Goal: Contribute content

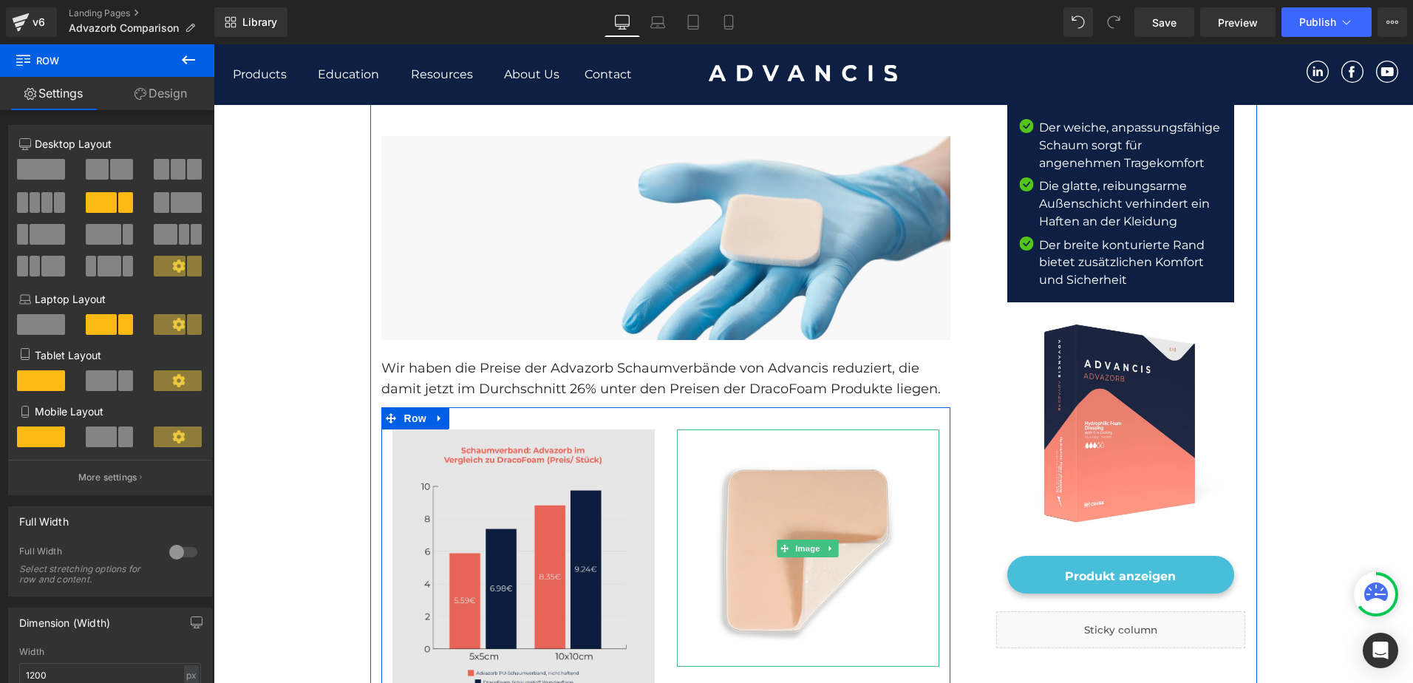
scroll to position [369, 0]
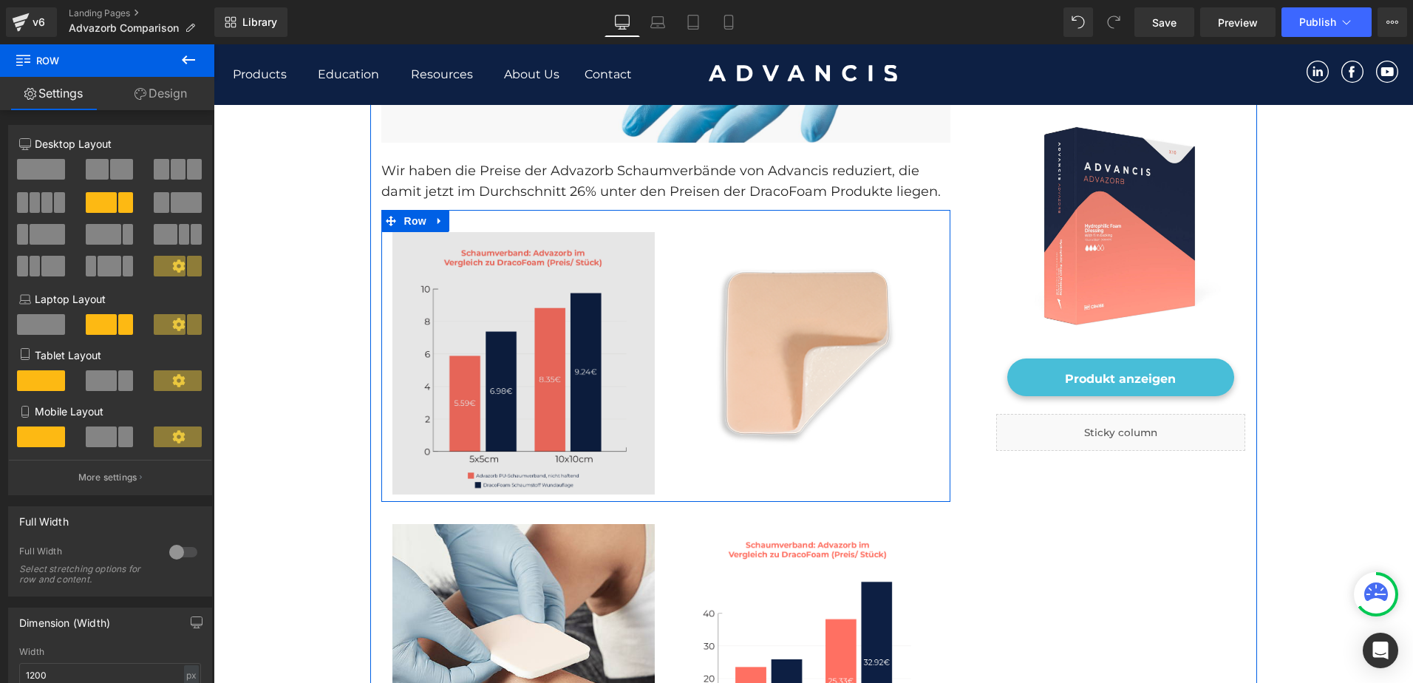
click at [471, 400] on img at bounding box center [523, 363] width 262 height 262
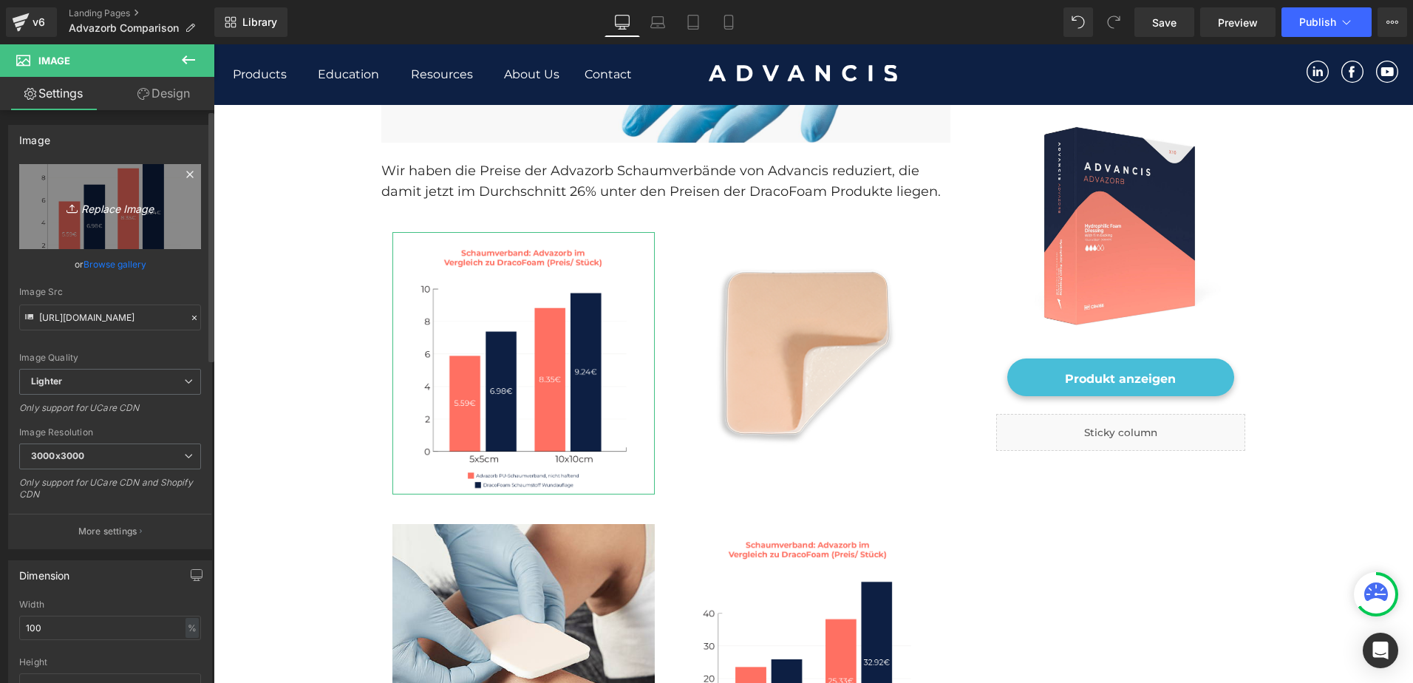
click at [80, 208] on icon "Replace Image" at bounding box center [110, 206] width 118 height 18
type input "C:\fakepath\Draco Graphs V3 ([DATE])_1.jpg"
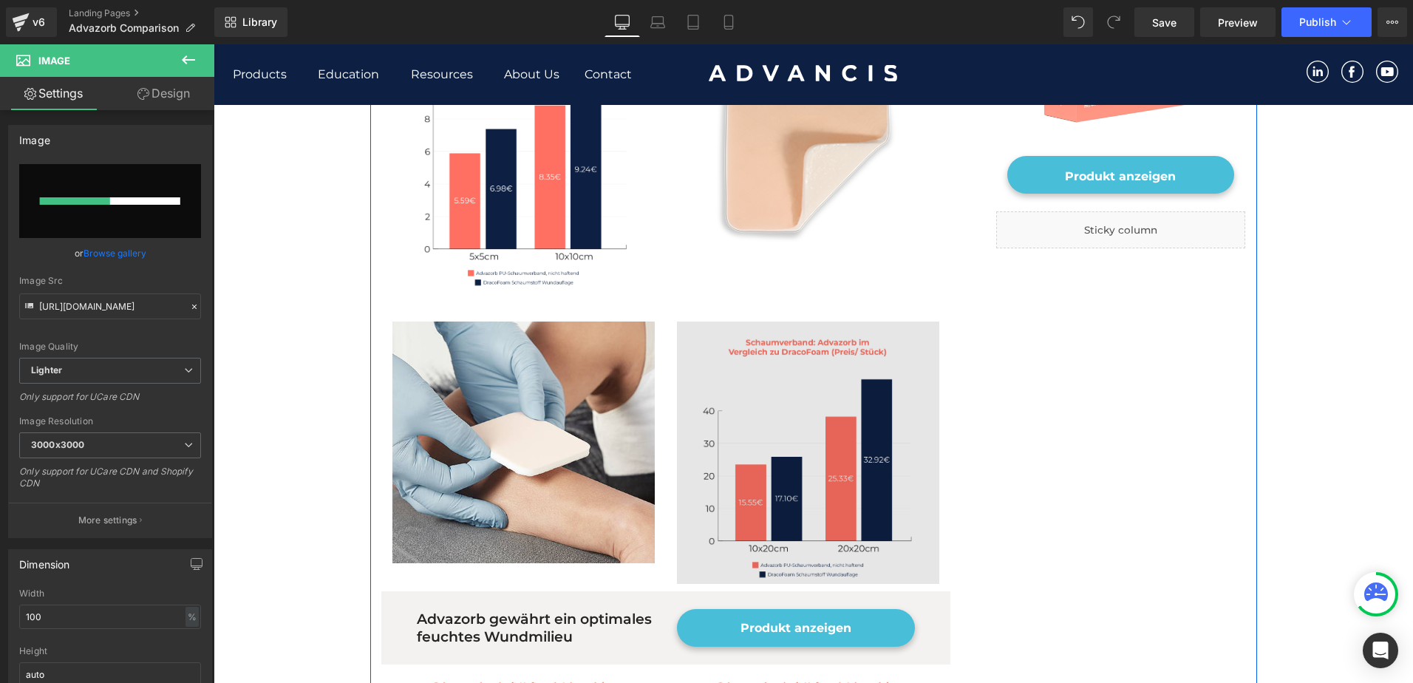
scroll to position [591, 0]
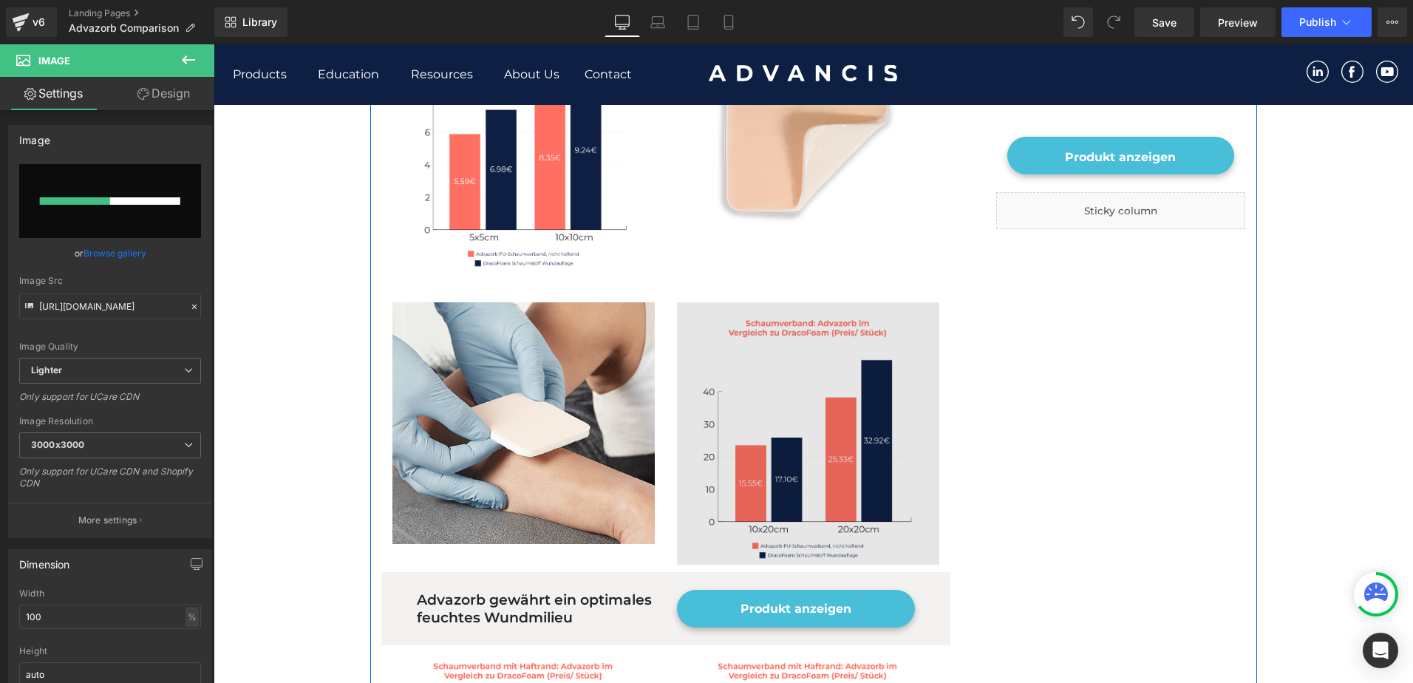
click at [785, 458] on img at bounding box center [808, 433] width 262 height 262
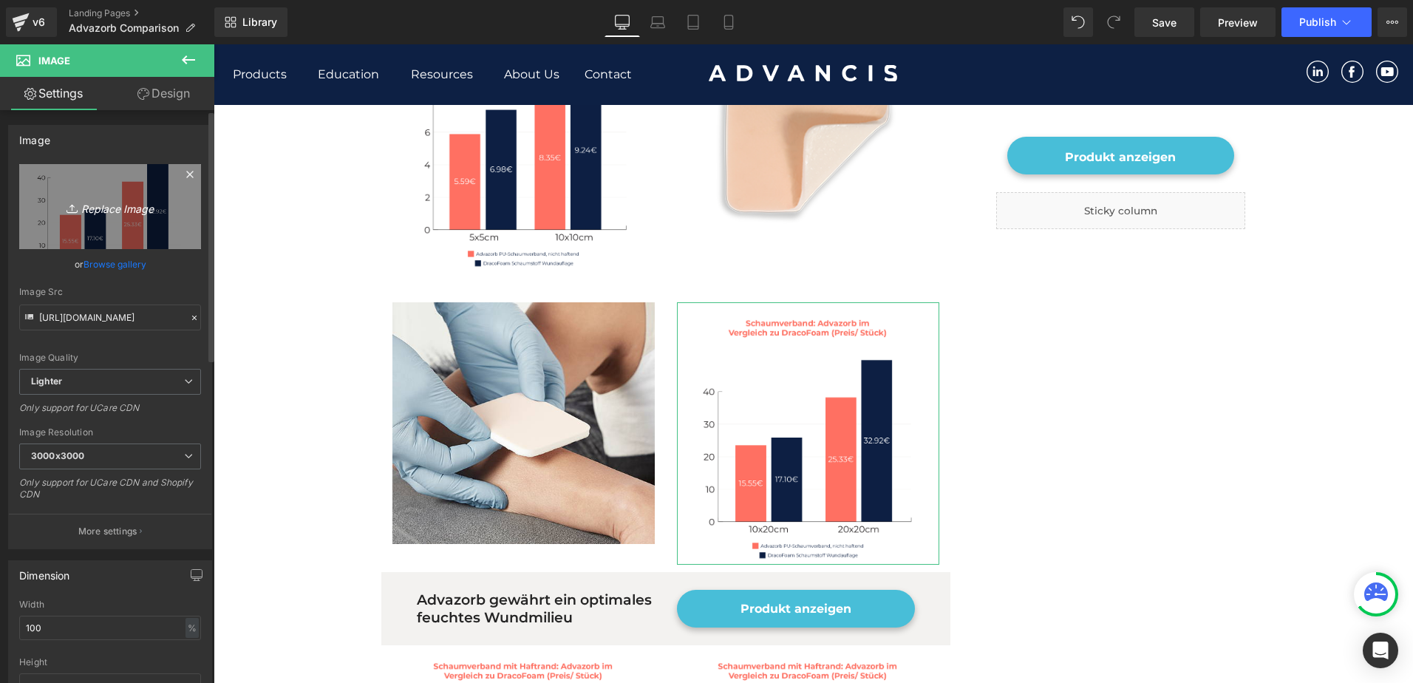
click at [98, 216] on link "Replace Image" at bounding box center [110, 206] width 182 height 85
type input "C:\fakepath\Draco Graphs V3 ([DATE])_2.jpg"
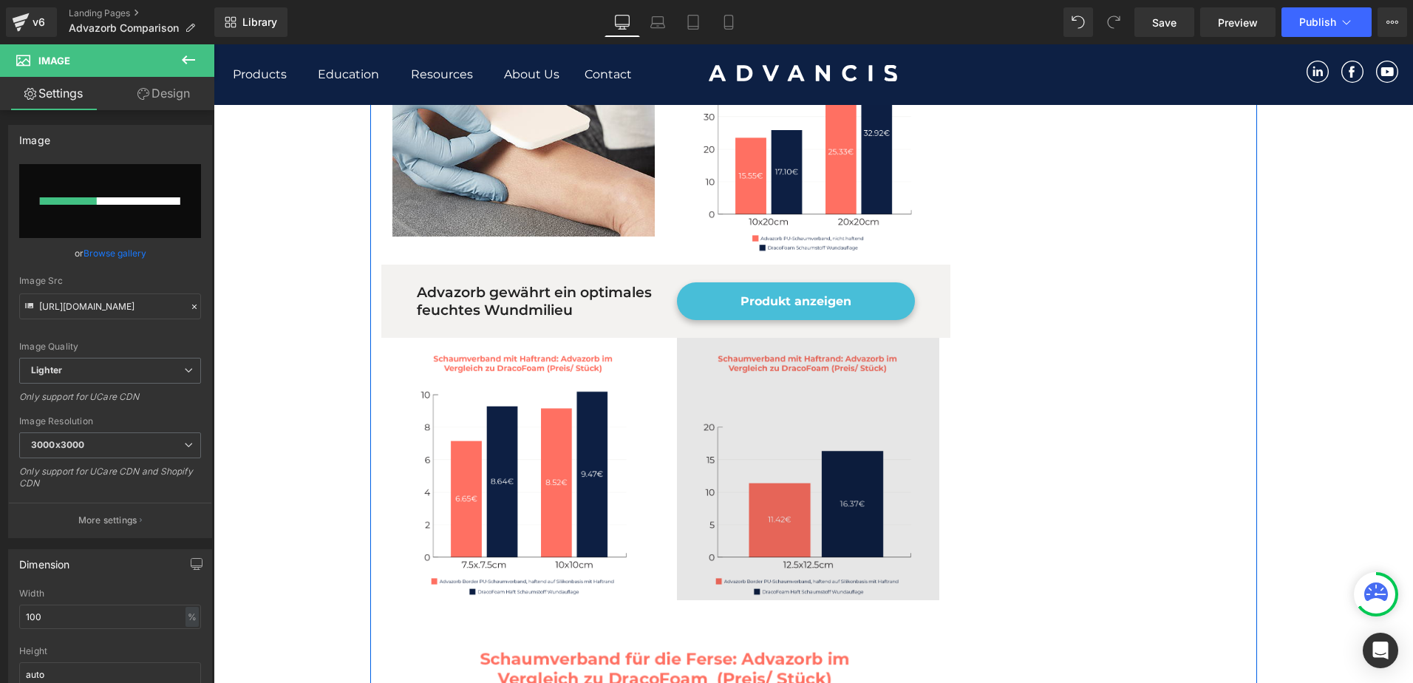
scroll to position [960, 0]
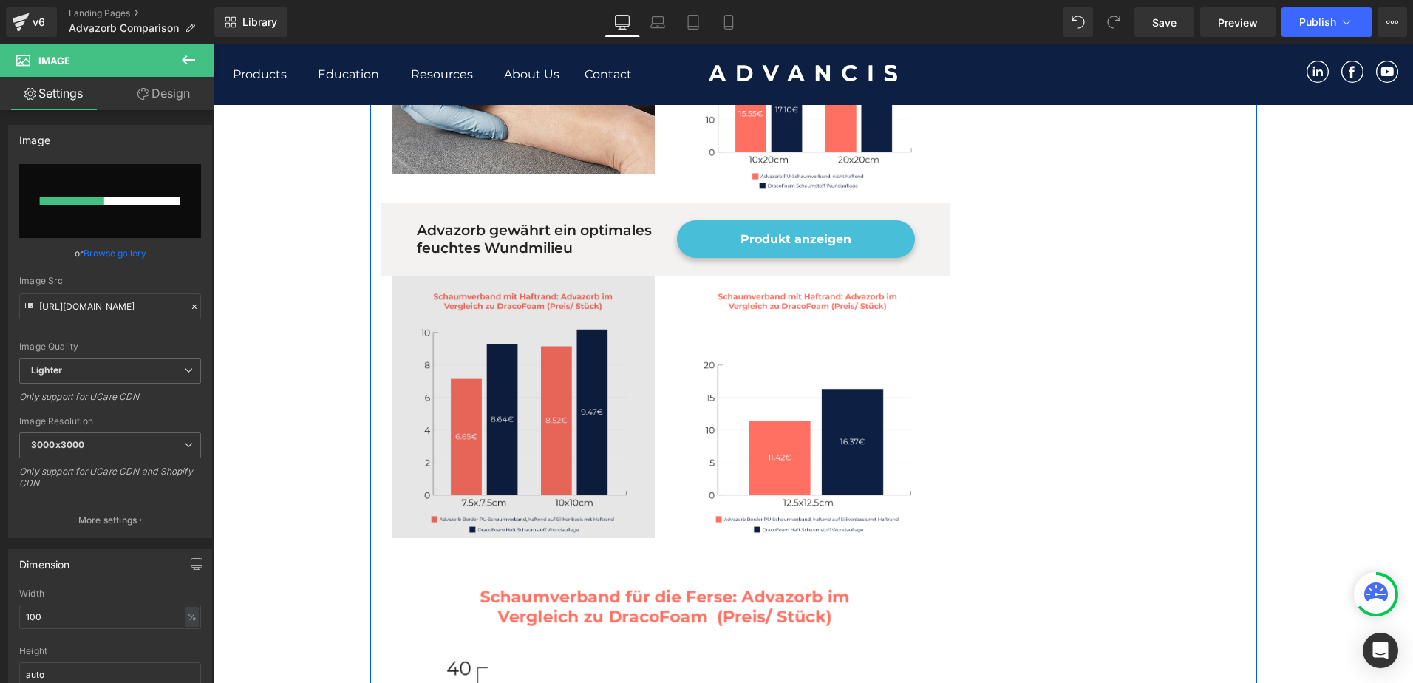
click at [554, 446] on img at bounding box center [523, 407] width 262 height 262
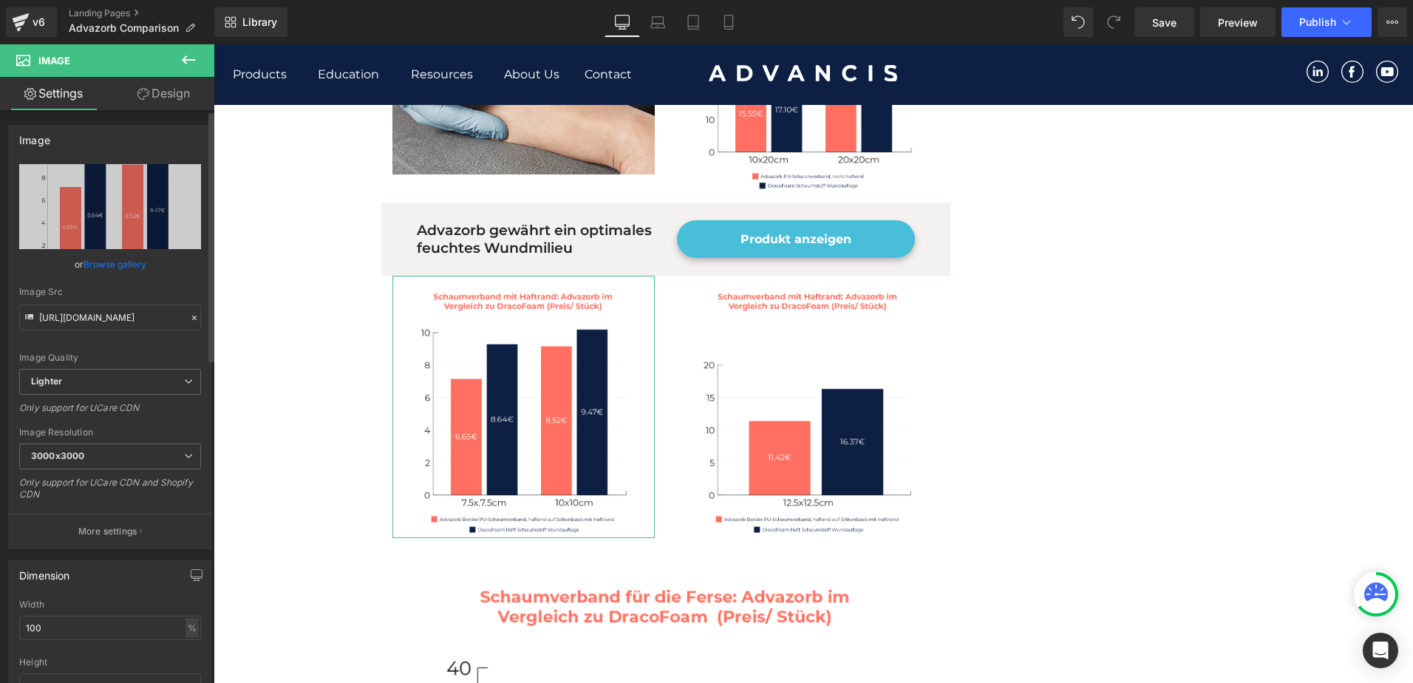
click at [119, 267] on link "Browse gallery" at bounding box center [114, 264] width 63 height 26
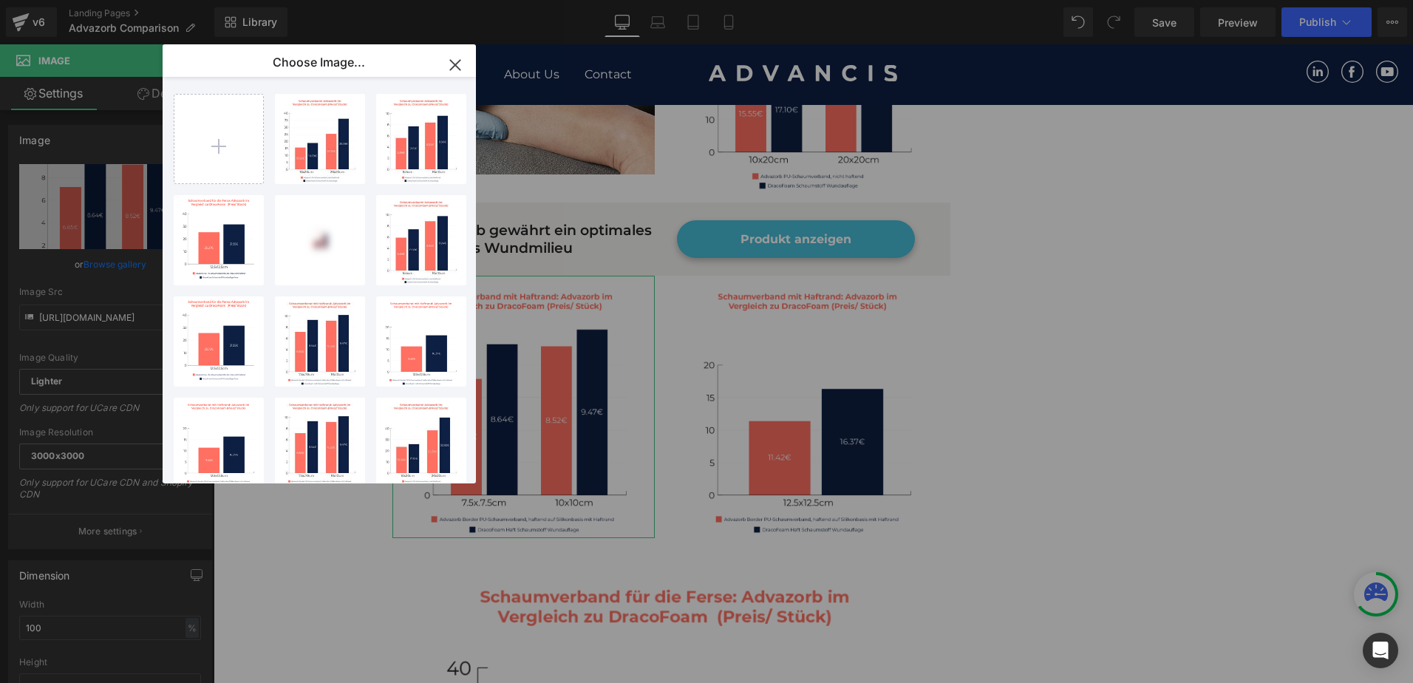
click at [97, 0] on div "You are previewing how the will restyle your page. You can not edit Elements in…" at bounding box center [706, 0] width 1413 height 0
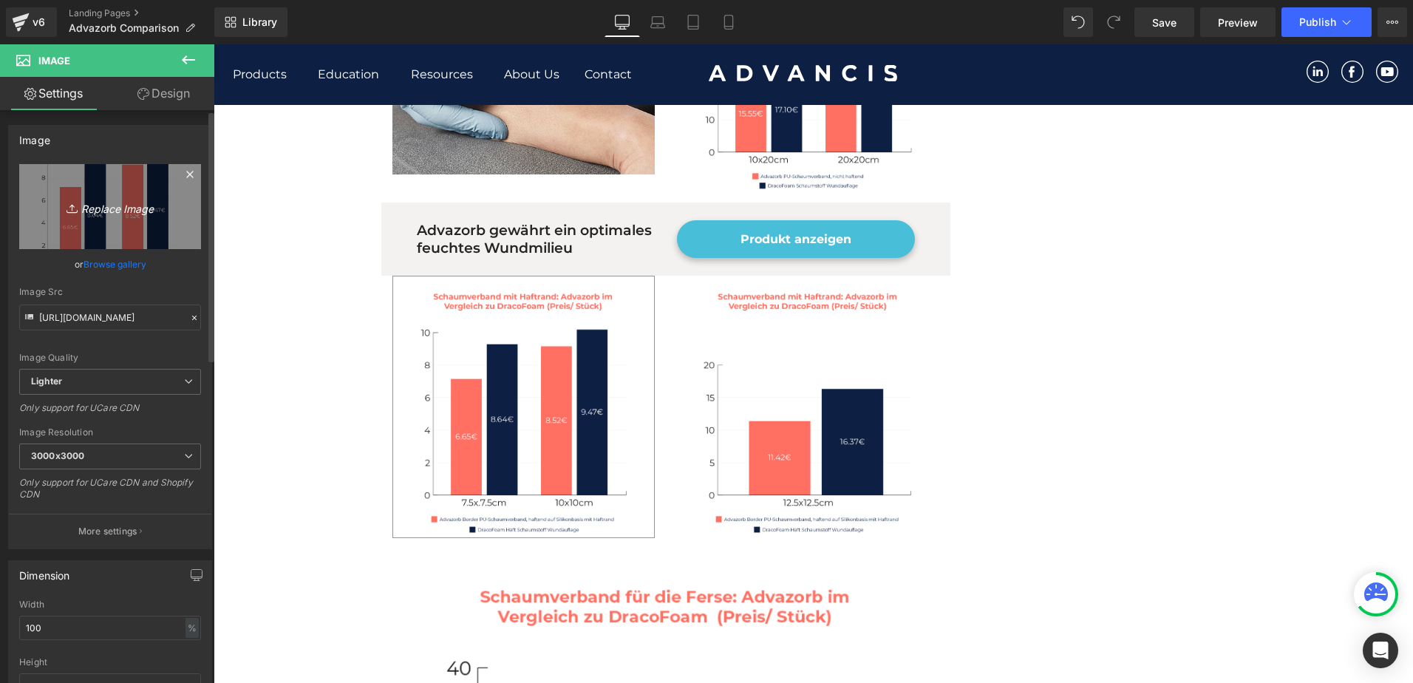
click at [106, 205] on icon "Replace Image" at bounding box center [110, 206] width 118 height 18
type input "C:\fakepath\Draco Graphs V3 ([DATE])_3.jpg"
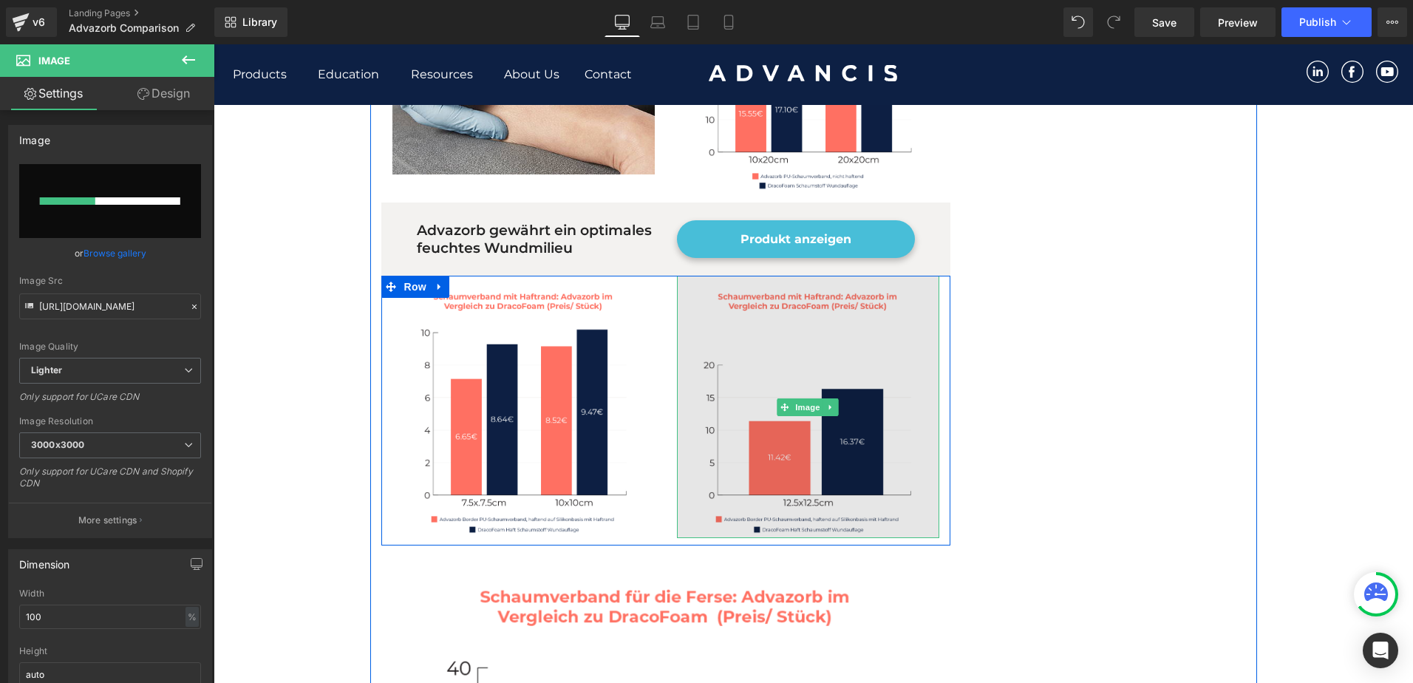
click at [808, 482] on img at bounding box center [808, 407] width 262 height 262
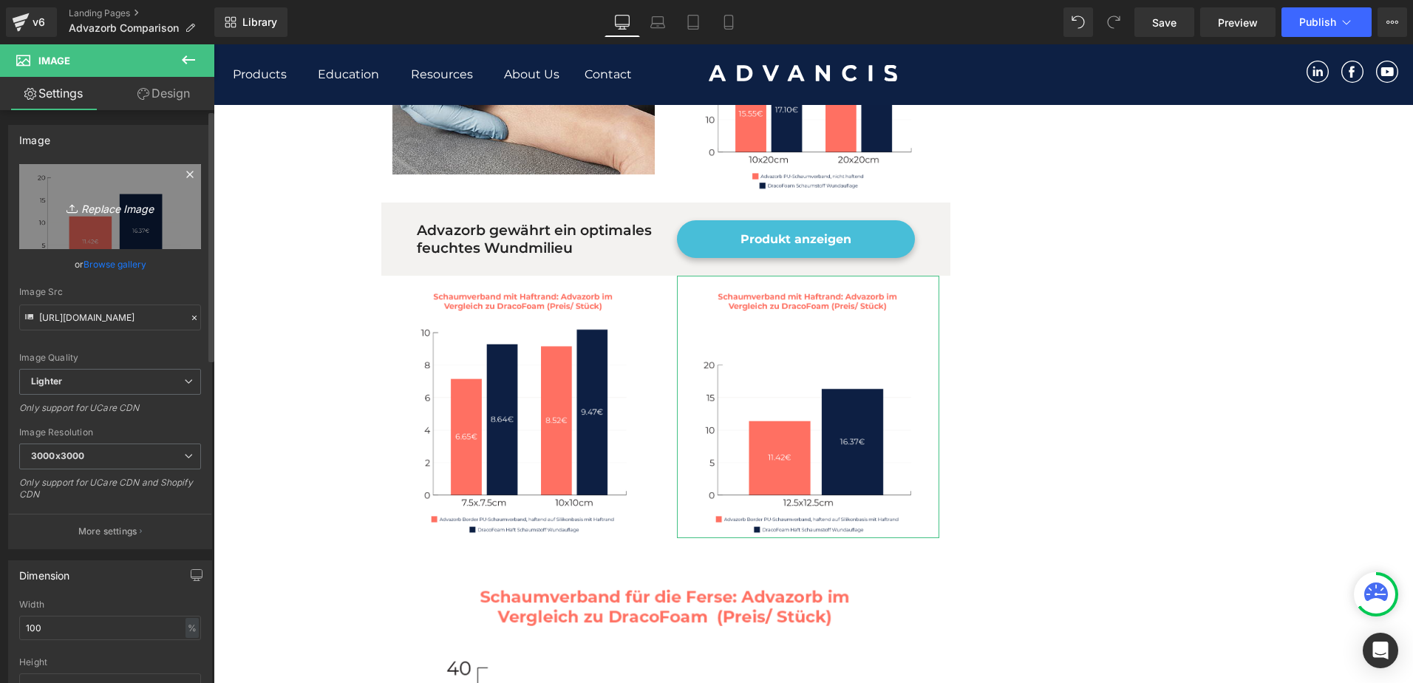
click at [90, 206] on icon "Replace Image" at bounding box center [110, 206] width 118 height 18
type input "C:\fakepath\Draco Graphs_Email_V3 ([DATE])_4.png"
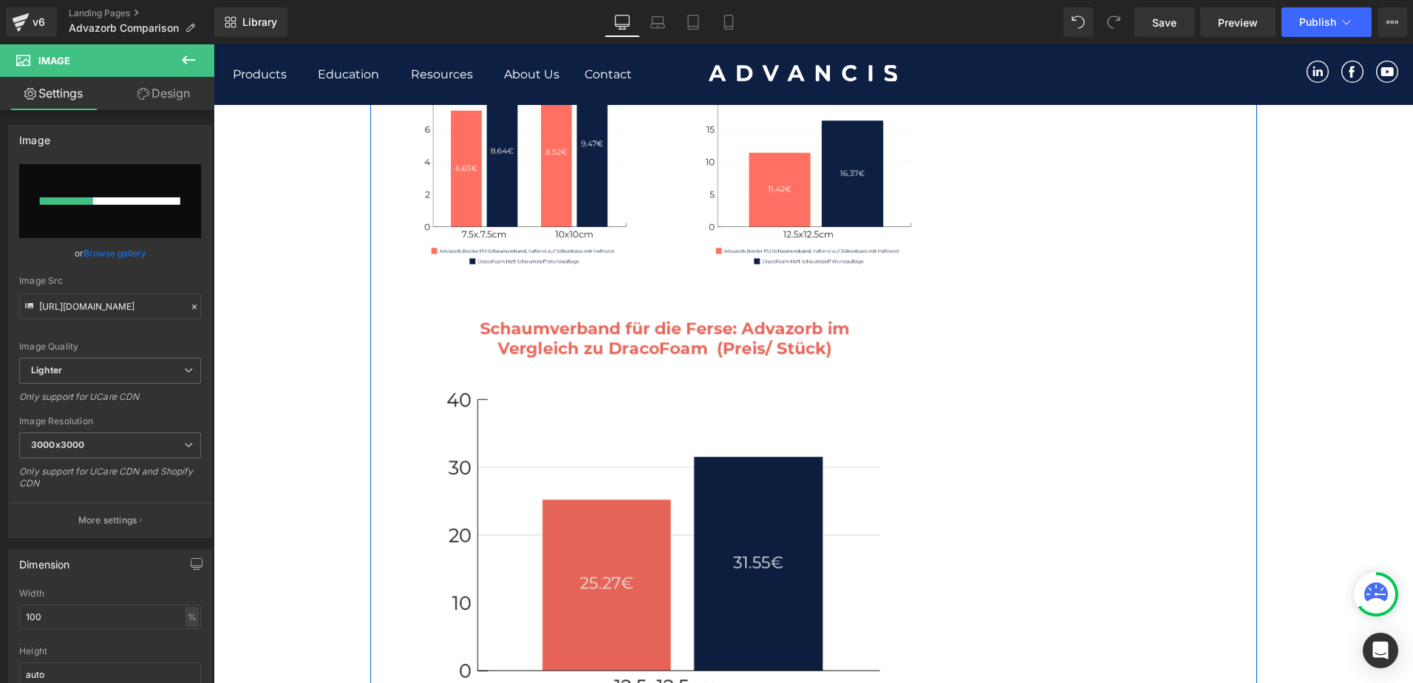
scroll to position [1256, 0]
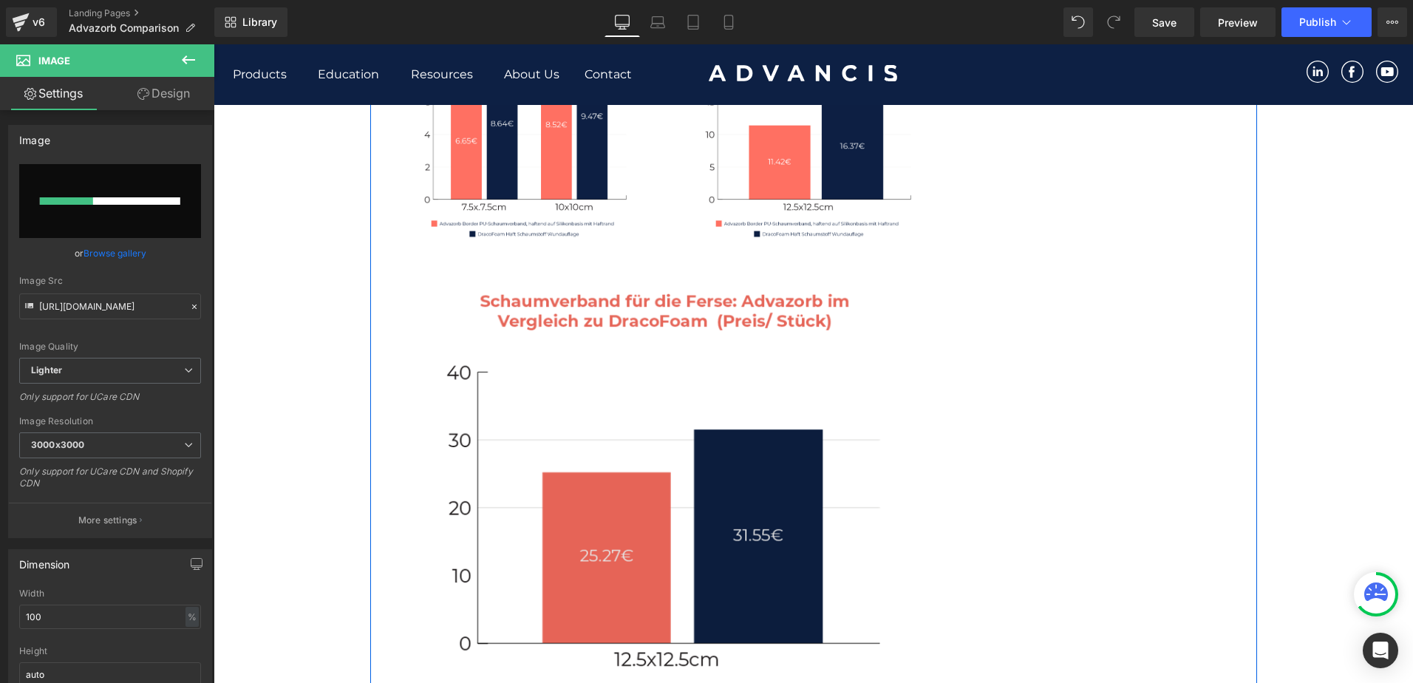
click at [629, 539] on img at bounding box center [665, 515] width 547 height 486
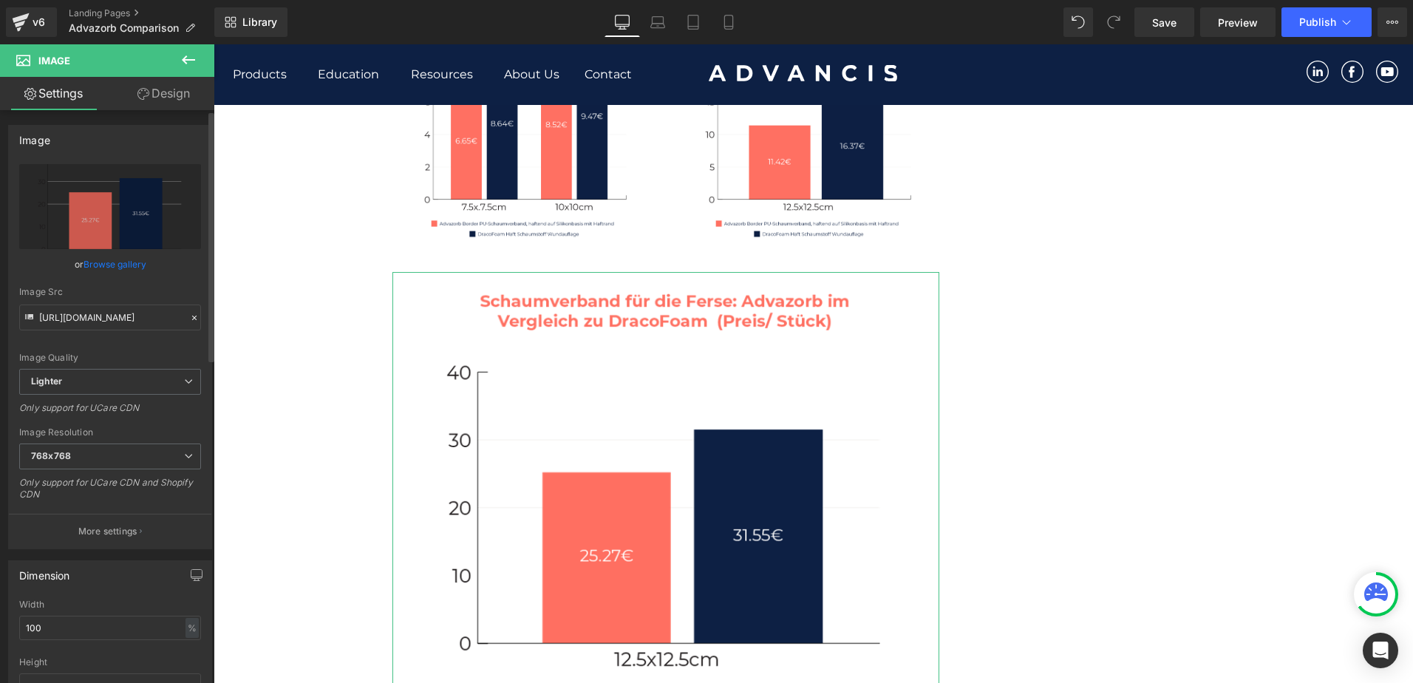
click at [98, 259] on link "Browse gallery" at bounding box center [114, 264] width 63 height 26
click at [84, 0] on div "You are previewing how the will restyle your page. You can not edit Elements in…" at bounding box center [706, 0] width 1413 height 0
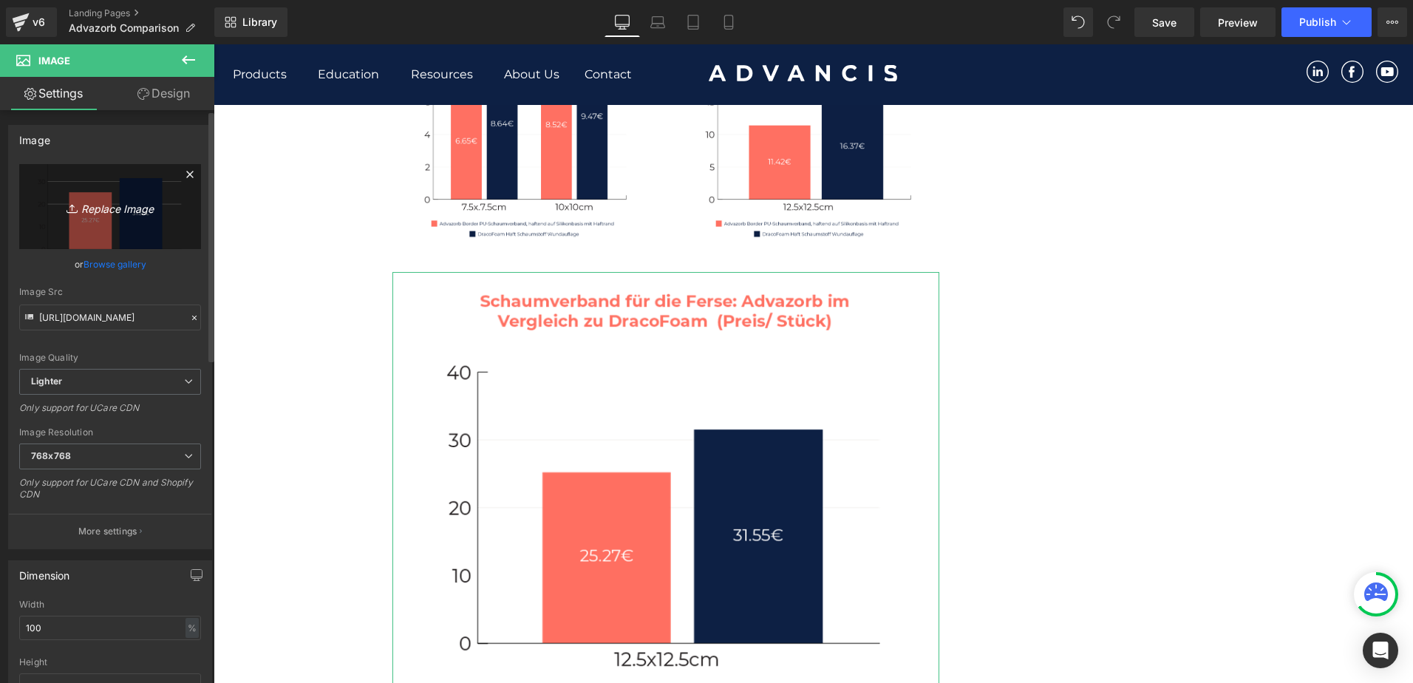
click at [93, 200] on icon "Replace Image" at bounding box center [110, 206] width 118 height 18
type input "C:\fakepath\Draco Graphs V3 ([DATE])_5.jpg"
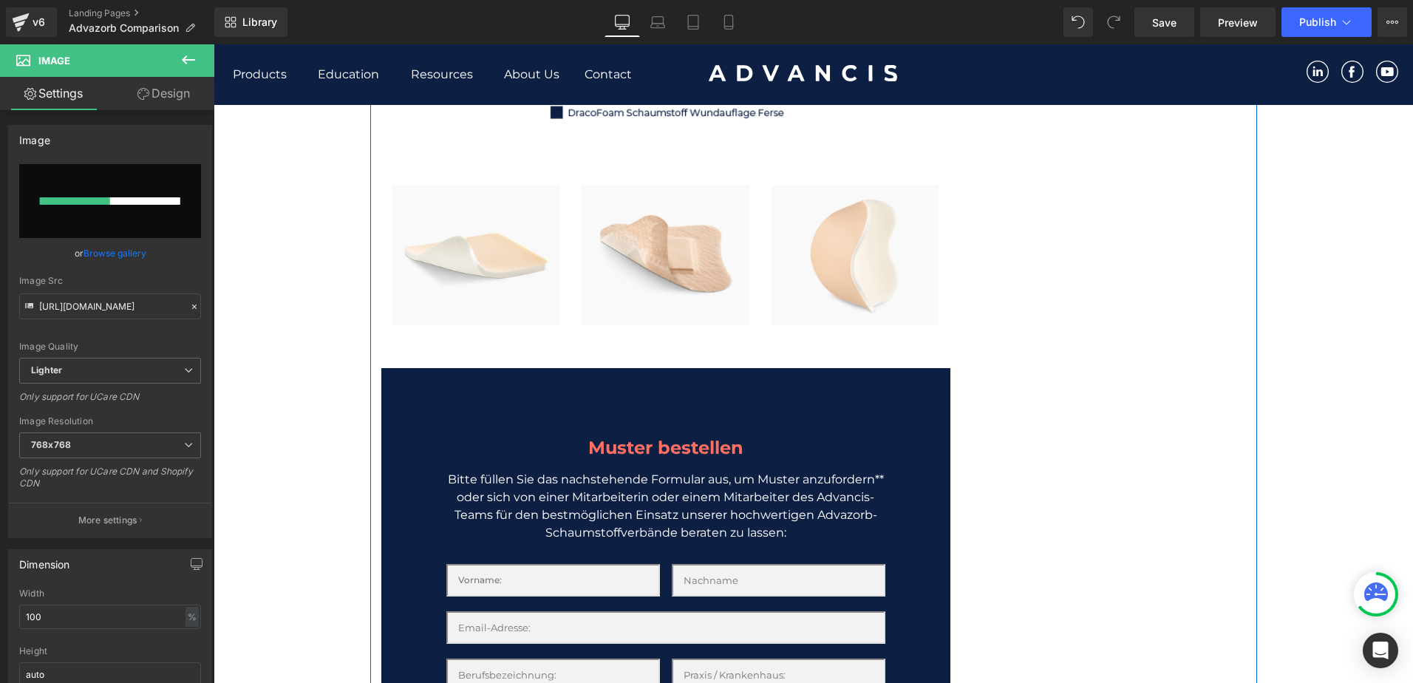
scroll to position [1995, 0]
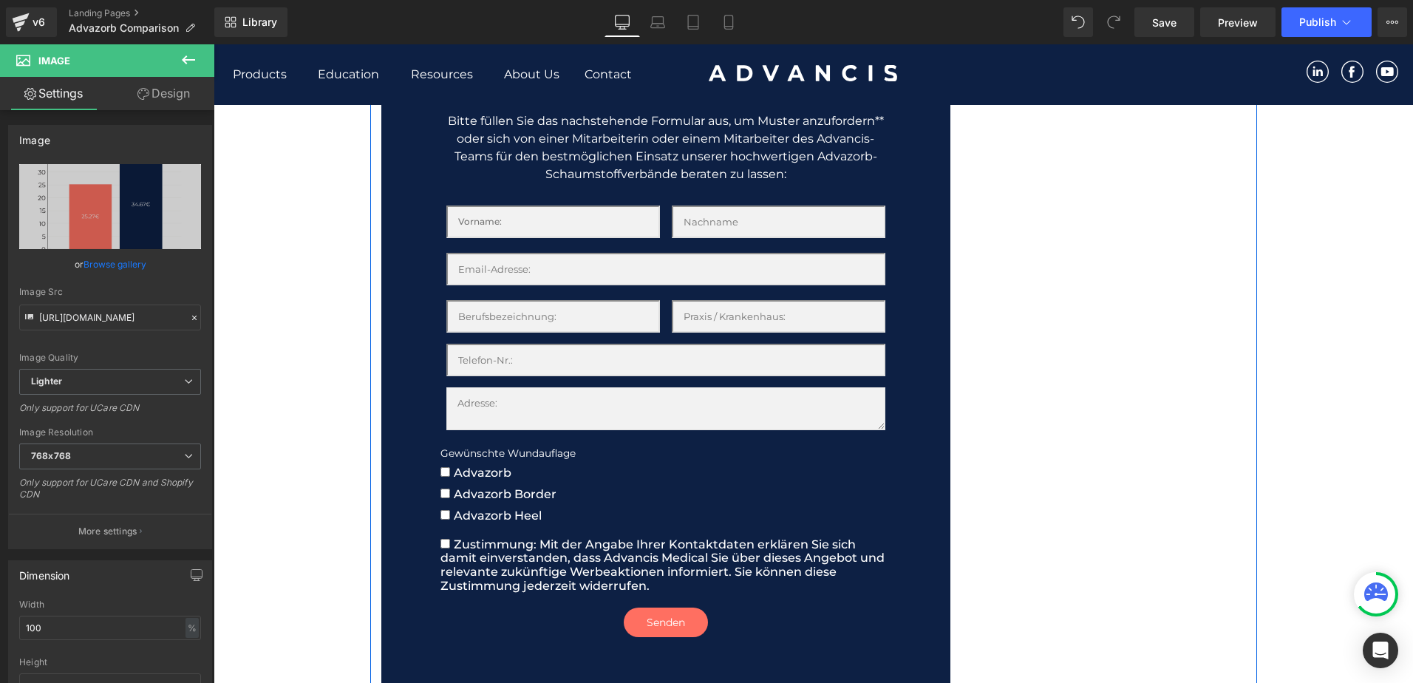
type input "[URL][DOMAIN_NAME]"
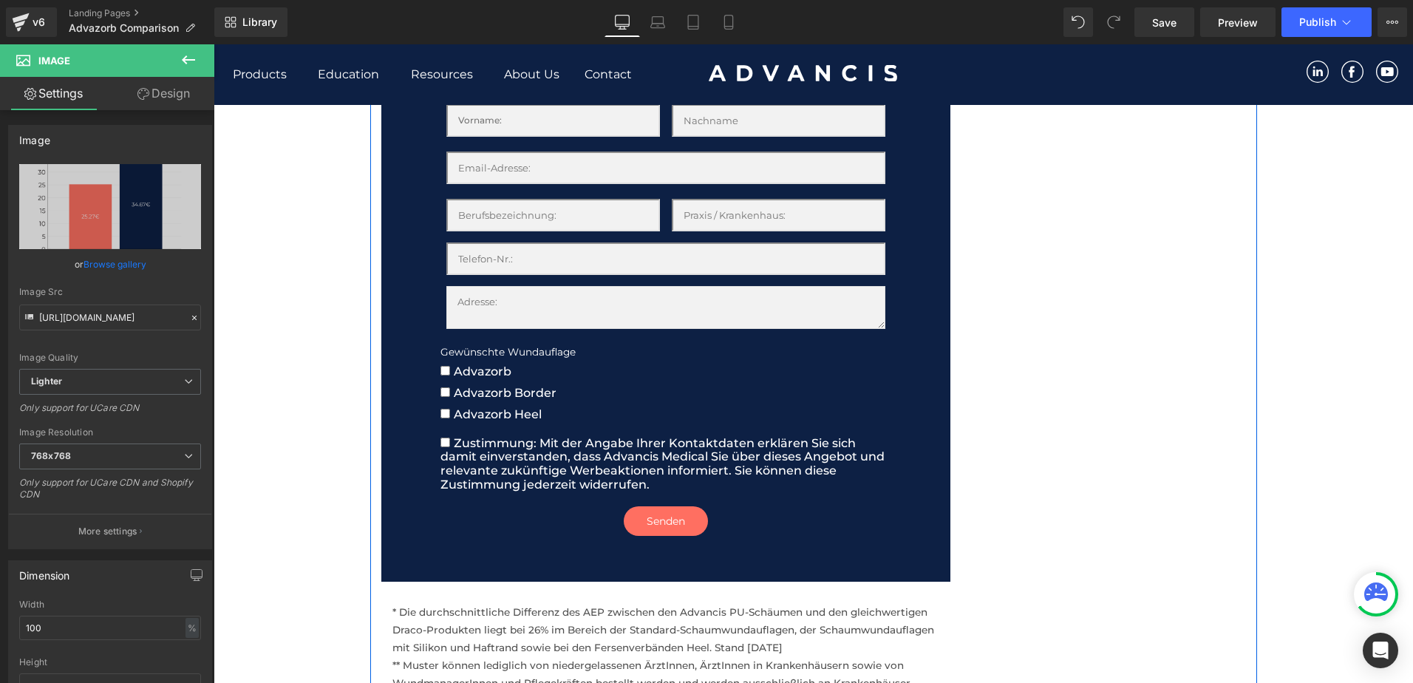
scroll to position [2216, 0]
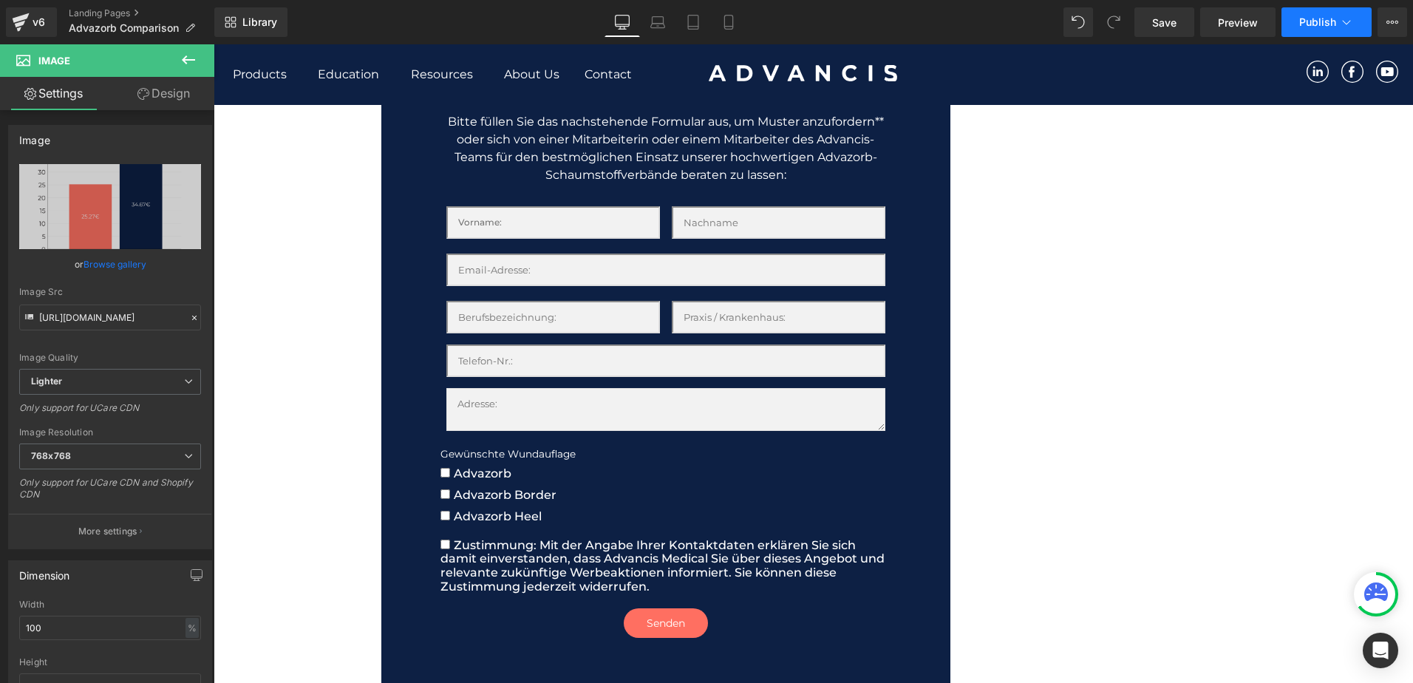
click at [1324, 19] on span "Publish" at bounding box center [1317, 22] width 37 height 12
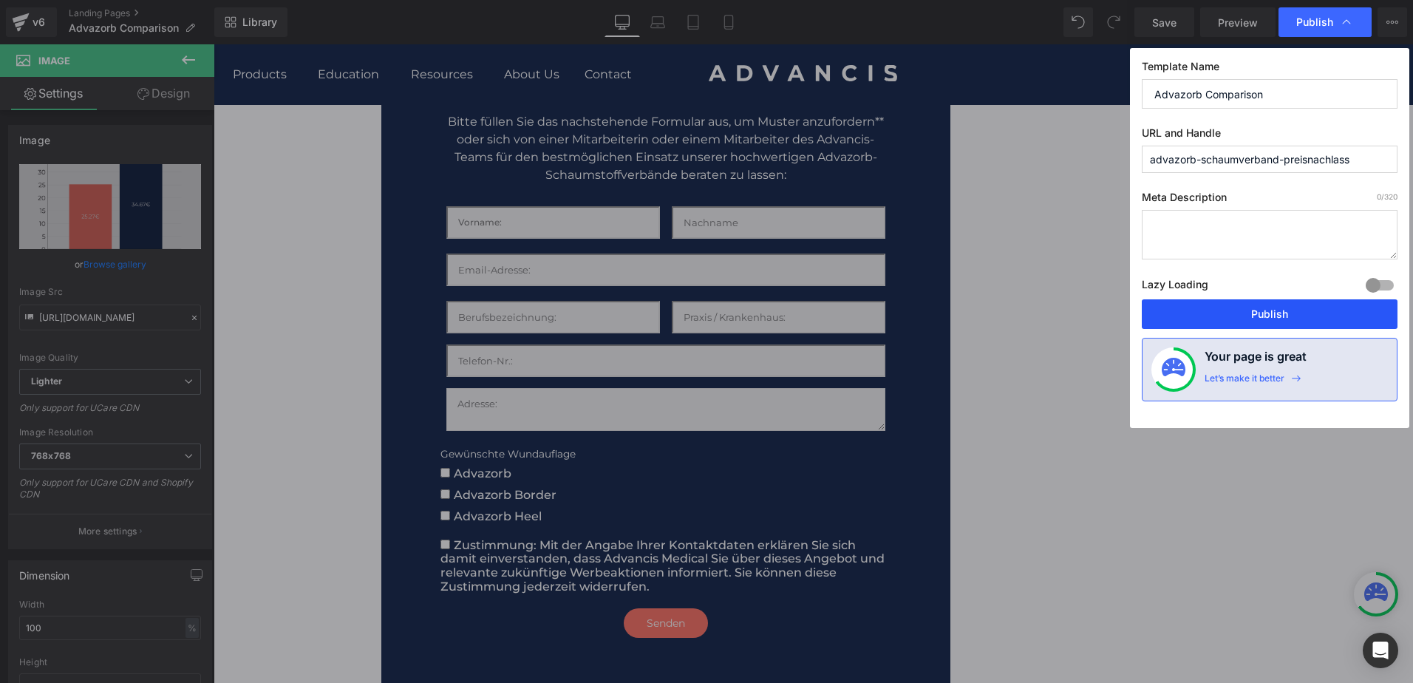
click at [1249, 310] on button "Publish" at bounding box center [1269, 314] width 256 height 30
